Goal: Task Accomplishment & Management: Manage account settings

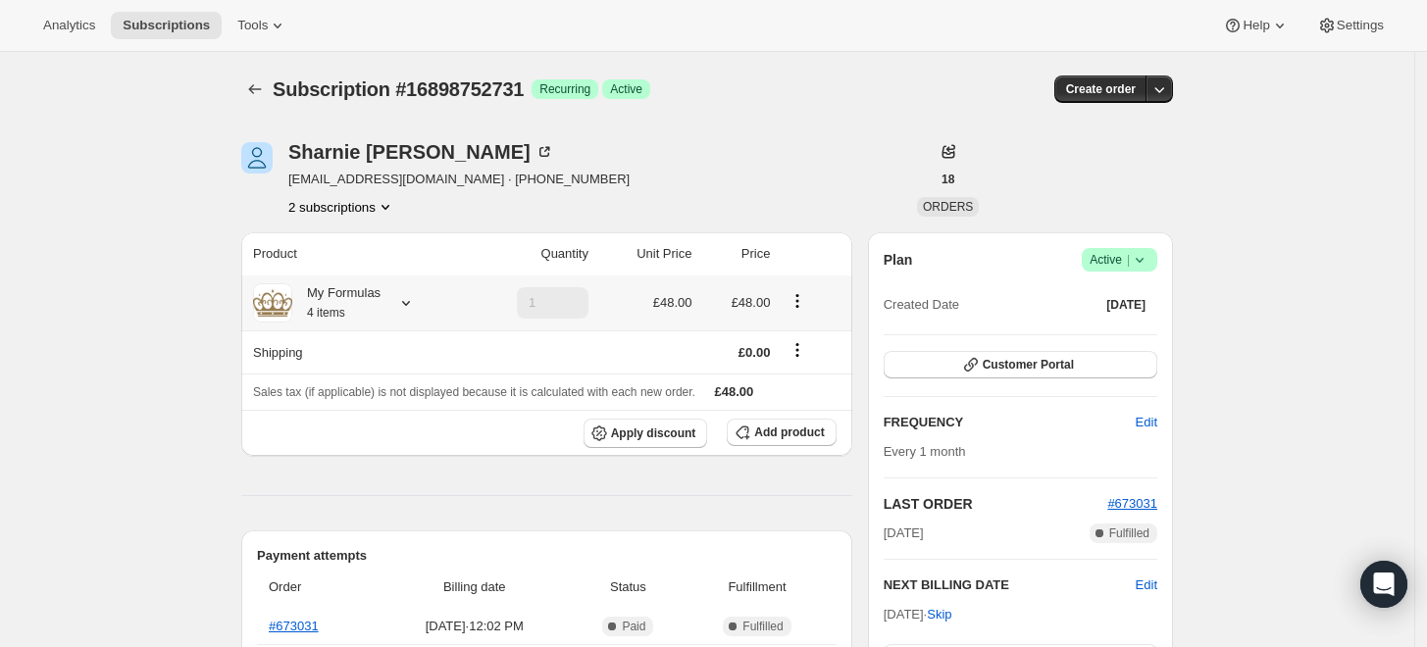
click at [416, 308] on icon at bounding box center [406, 303] width 20 height 20
click at [384, 412] on button "Edit box" at bounding box center [343, 422] width 192 height 27
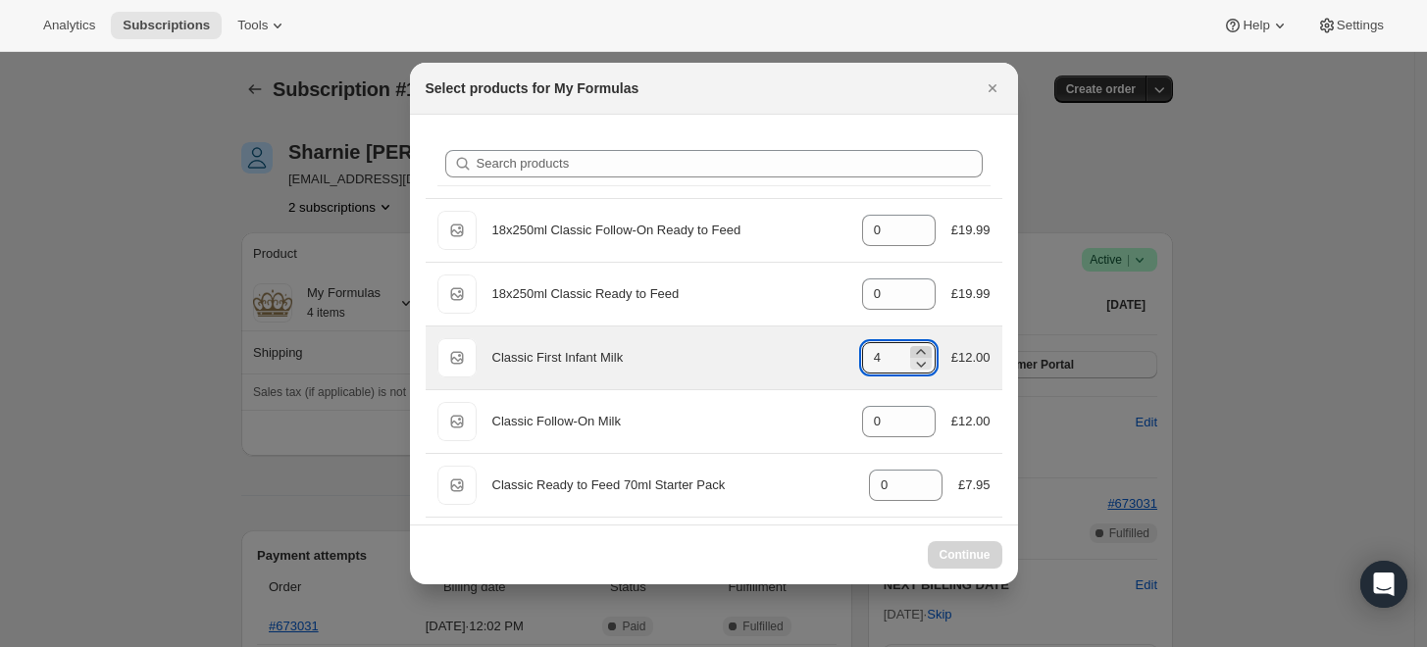
click at [918, 349] on icon ":rdm:" at bounding box center [921, 352] width 20 height 20
click at [913, 347] on icon ":rdm:" at bounding box center [921, 352] width 20 height 20
type input "6"
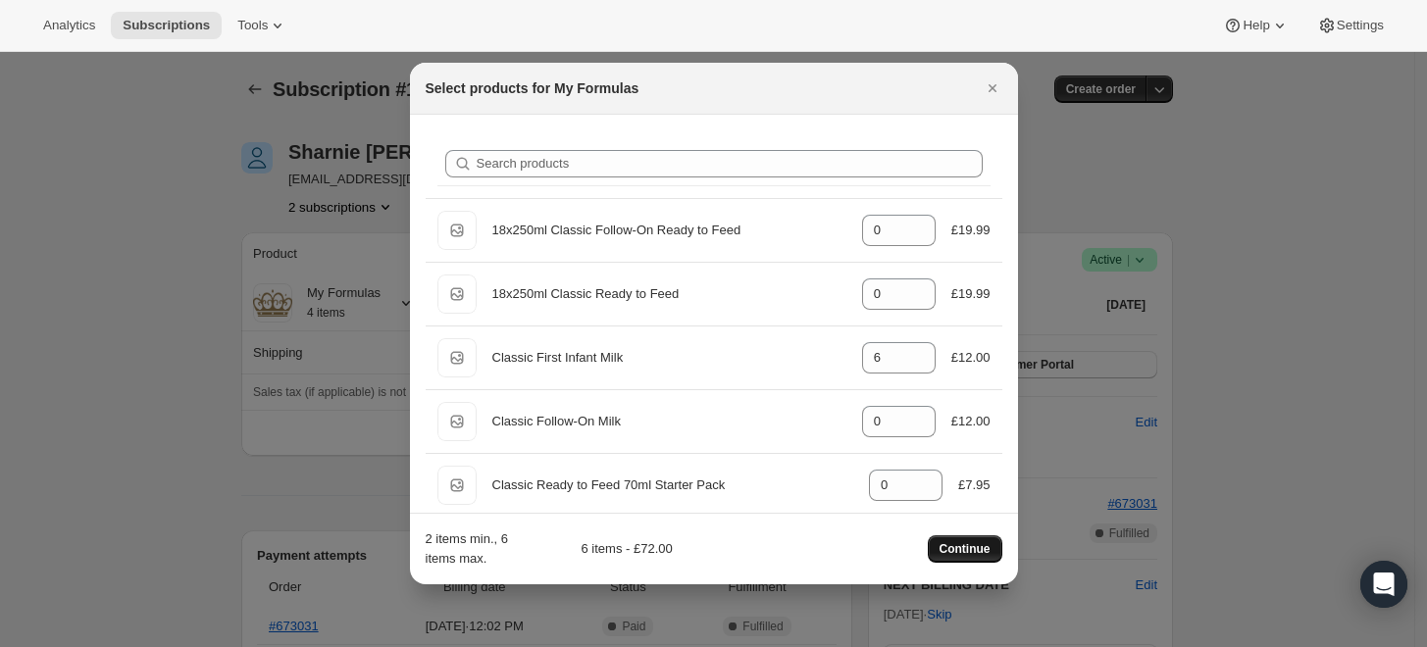
click at [988, 544] on span "Continue" at bounding box center [964, 549] width 51 height 16
